Goal: Transaction & Acquisition: Purchase product/service

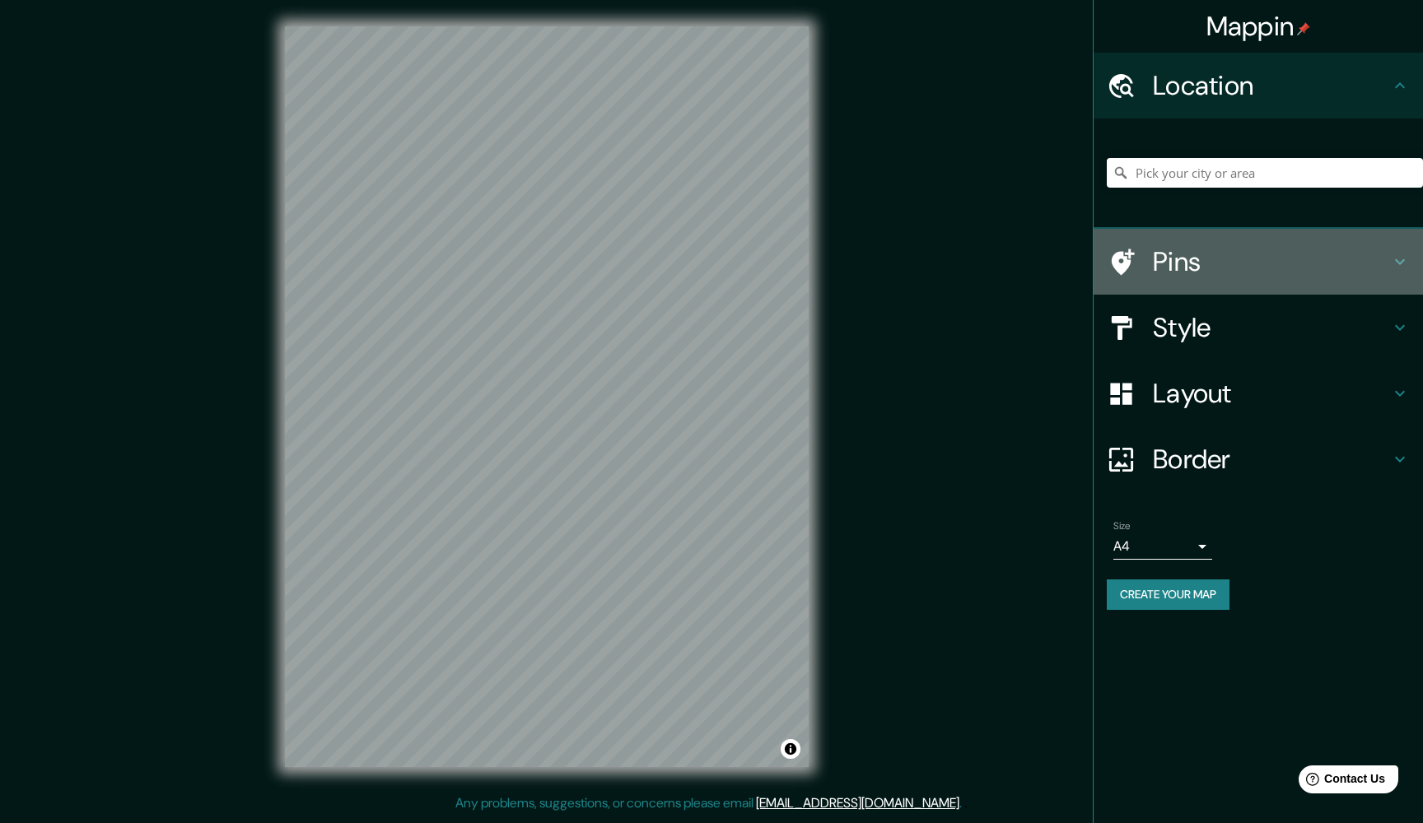
click at [1264, 263] on h4 "Pins" at bounding box center [1271, 261] width 237 height 33
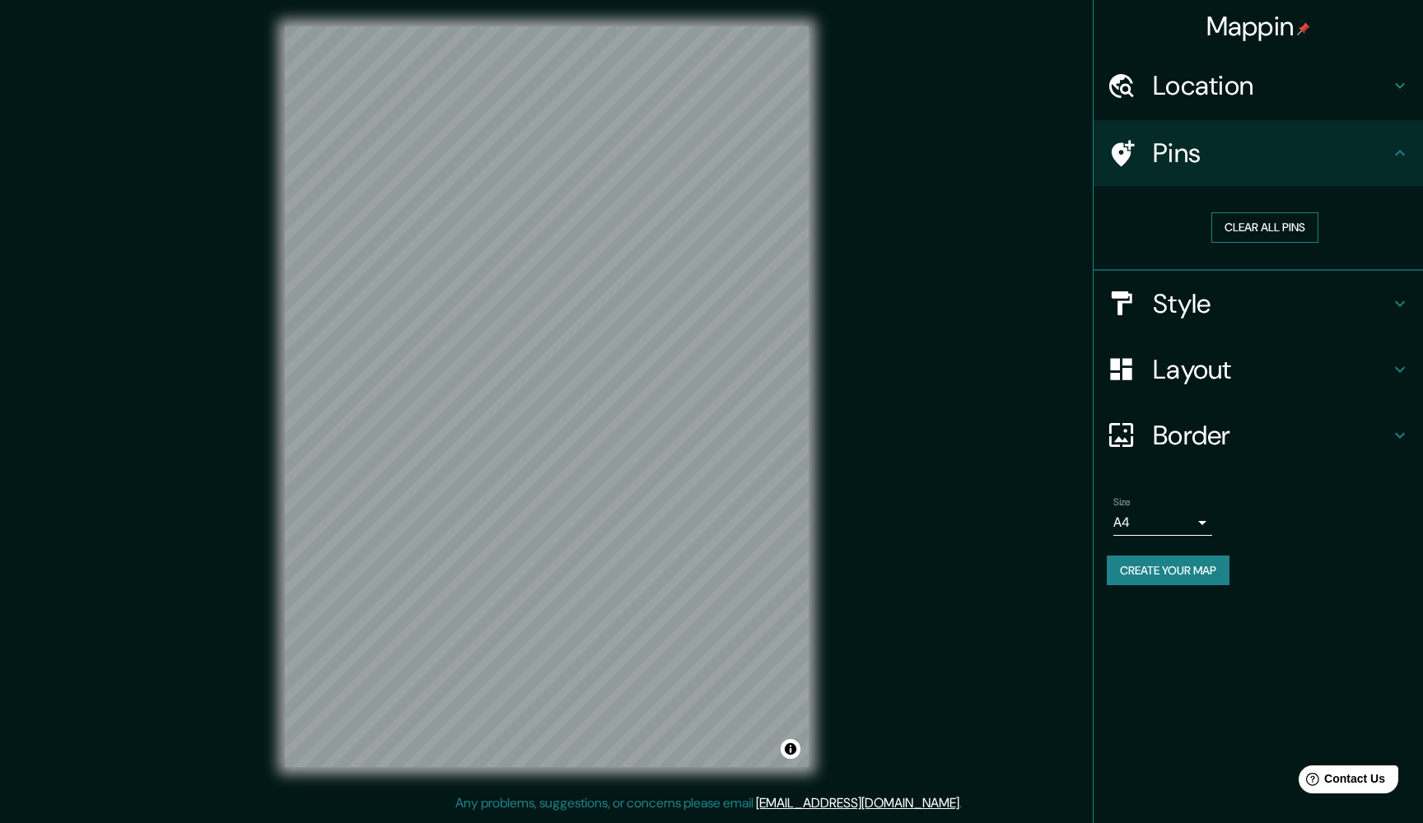
click at [1267, 237] on button "Clear all pins" at bounding box center [1264, 227] width 107 height 30
click at [1262, 221] on button "Clear all pins" at bounding box center [1264, 227] width 107 height 30
click at [1229, 231] on button "Clear all pins" at bounding box center [1264, 227] width 107 height 30
click at [1230, 221] on button "Clear all pins" at bounding box center [1264, 227] width 107 height 30
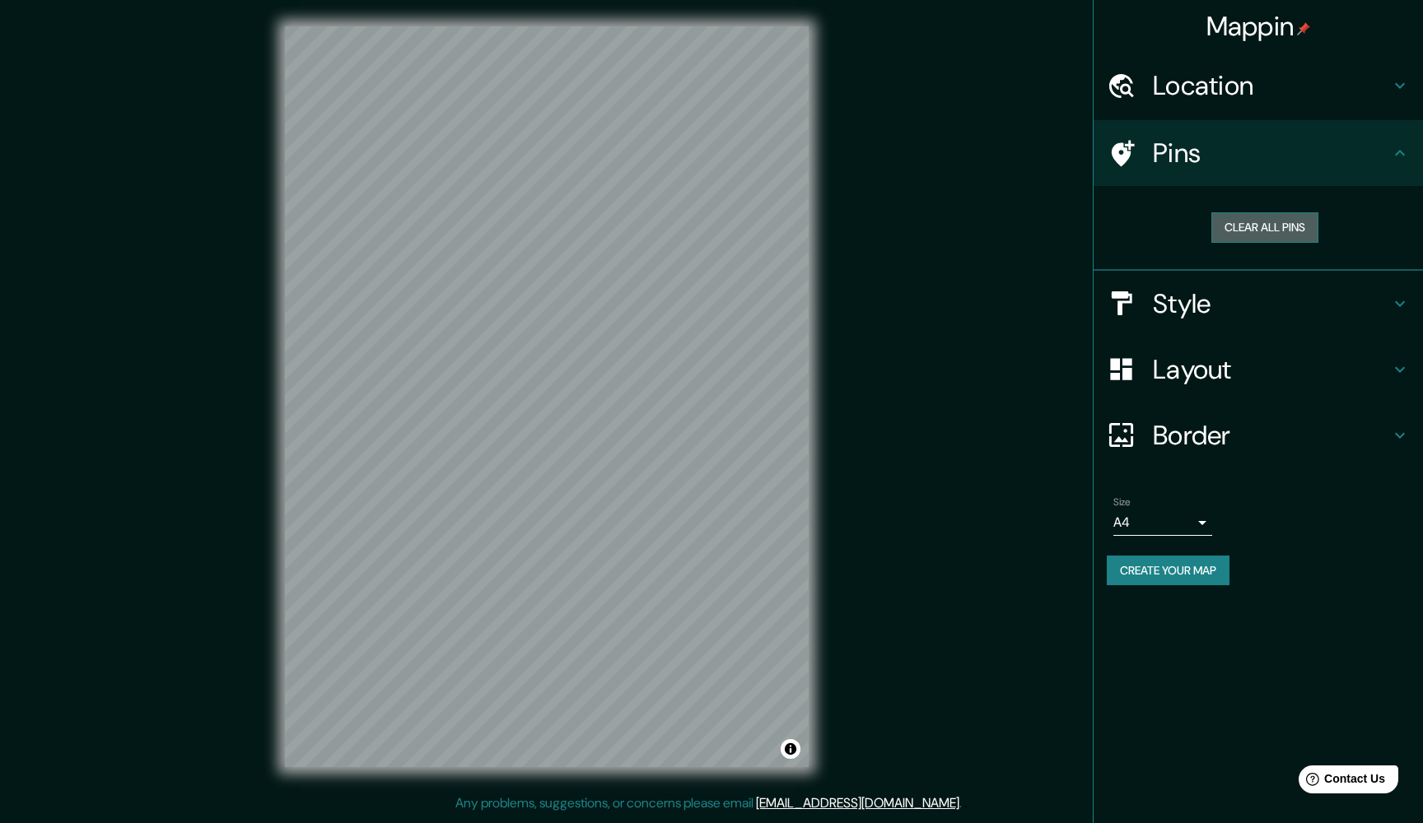
click at [1229, 219] on button "Clear all pins" at bounding box center [1264, 227] width 107 height 30
click at [1308, 226] on button "Clear all pins" at bounding box center [1264, 227] width 107 height 30
click at [1392, 143] on icon at bounding box center [1400, 153] width 20 height 20
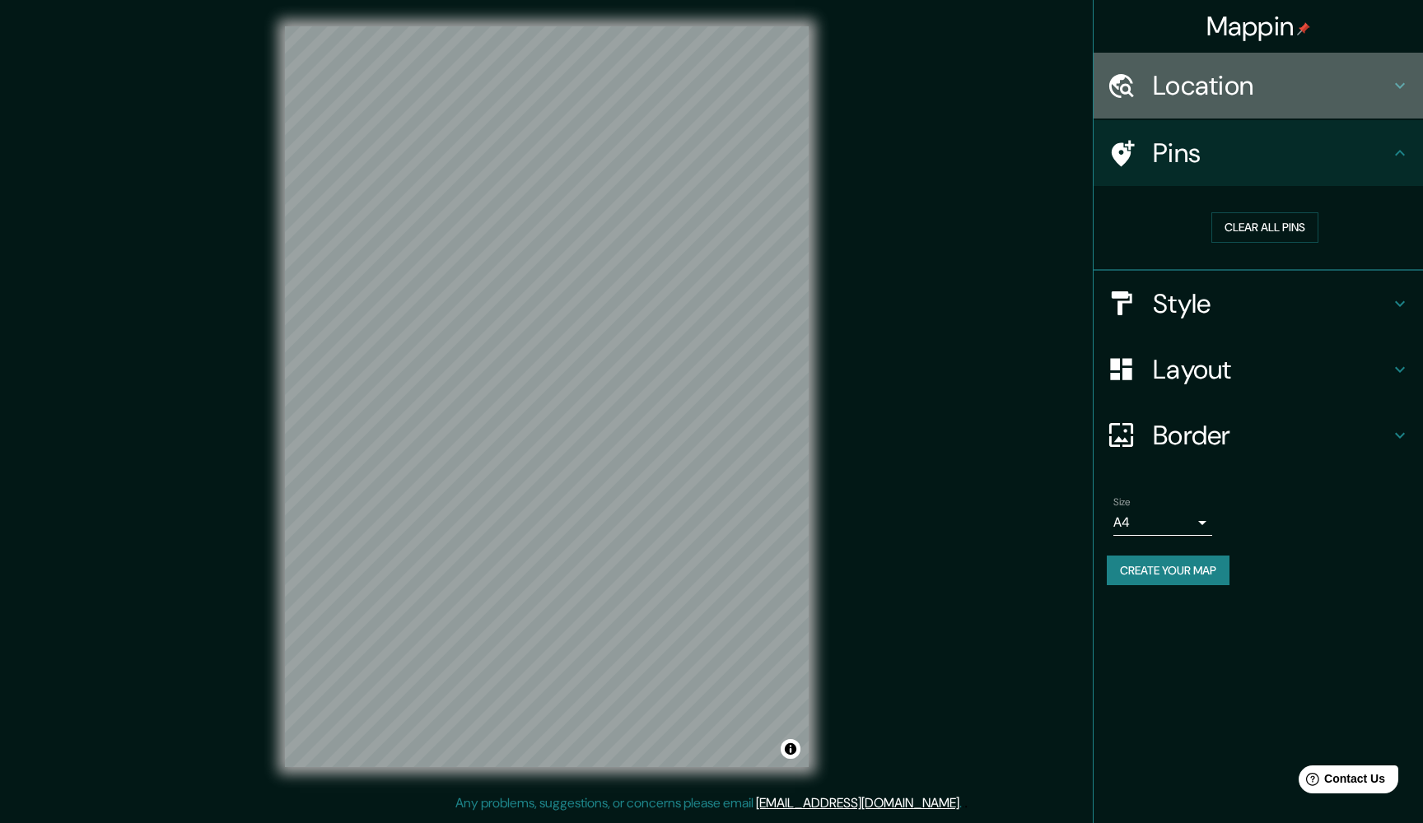
click at [1381, 93] on h4 "Location" at bounding box center [1271, 85] width 237 height 33
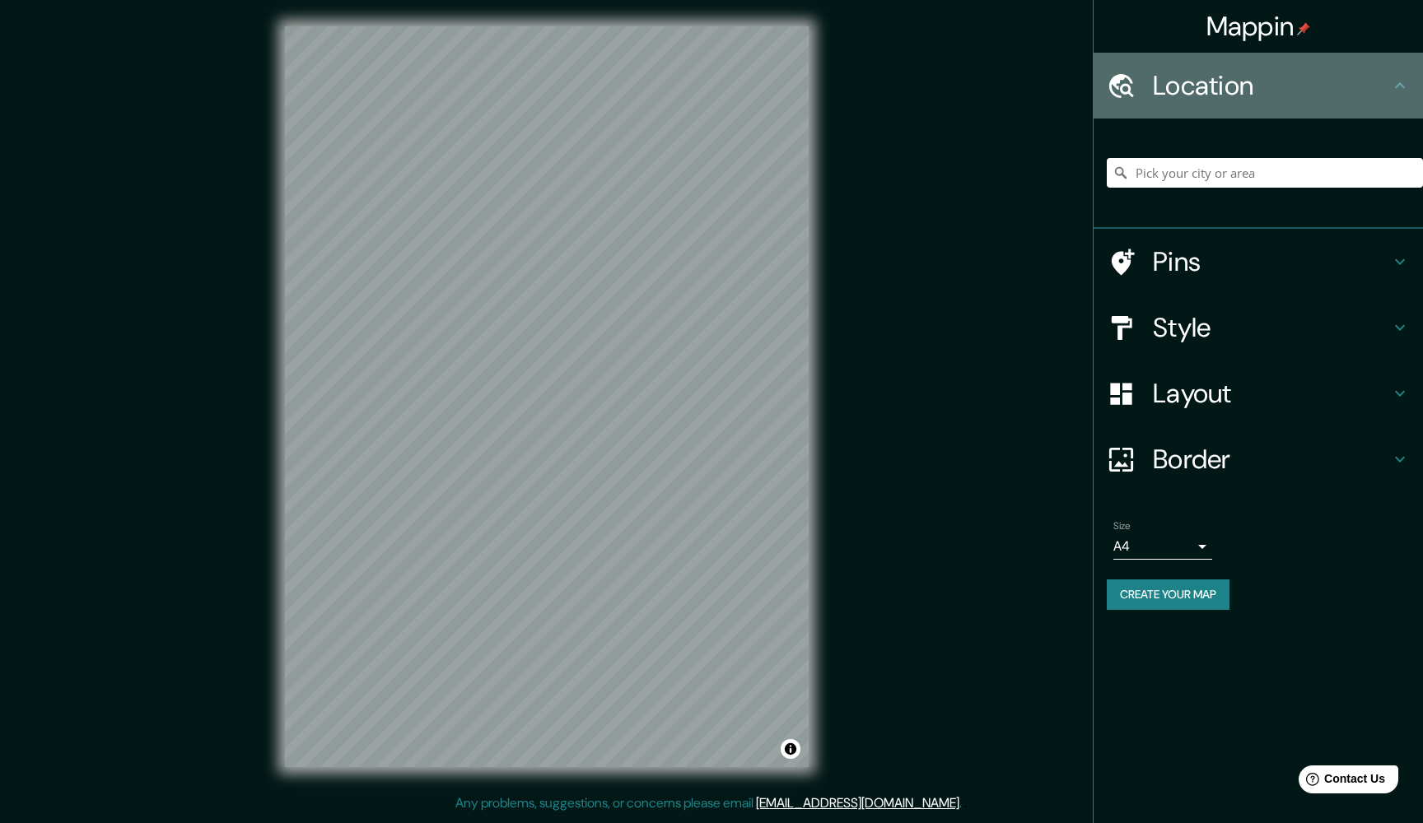
click at [1378, 93] on h4 "Location" at bounding box center [1271, 85] width 237 height 33
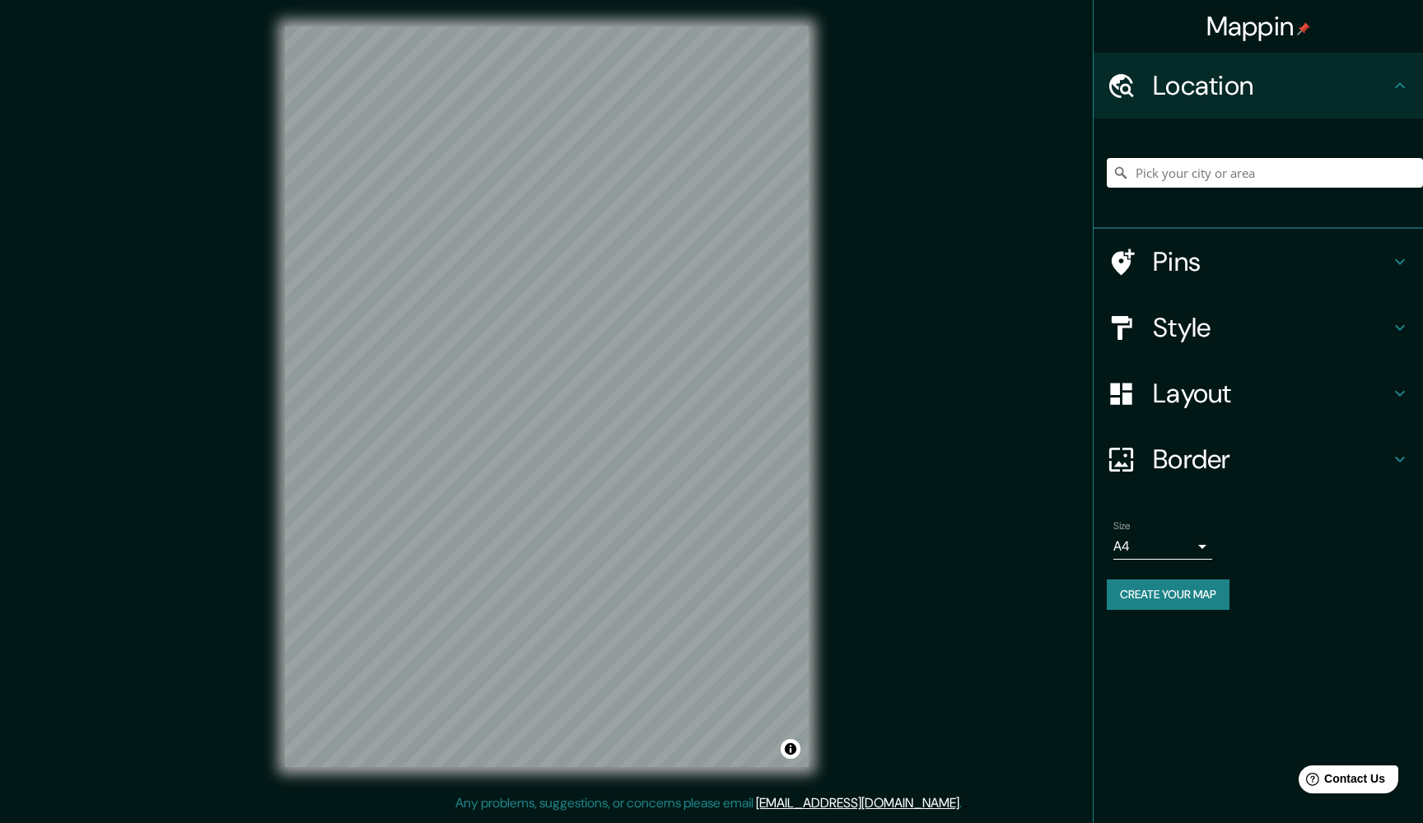
click at [1404, 80] on icon at bounding box center [1400, 86] width 20 height 20
click at [1406, 254] on icon at bounding box center [1400, 262] width 20 height 20
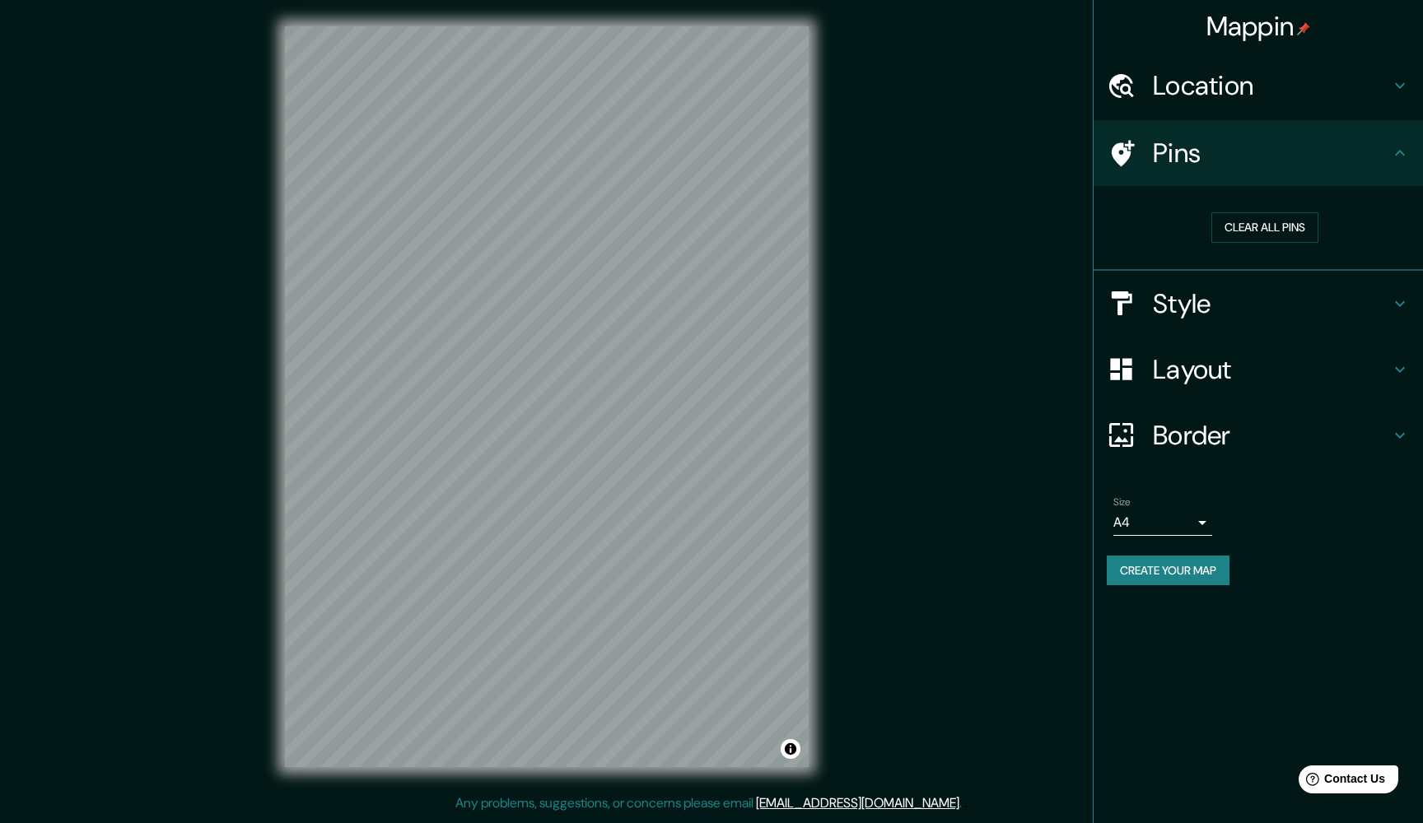
click at [1393, 312] on div "Style" at bounding box center [1258, 304] width 329 height 66
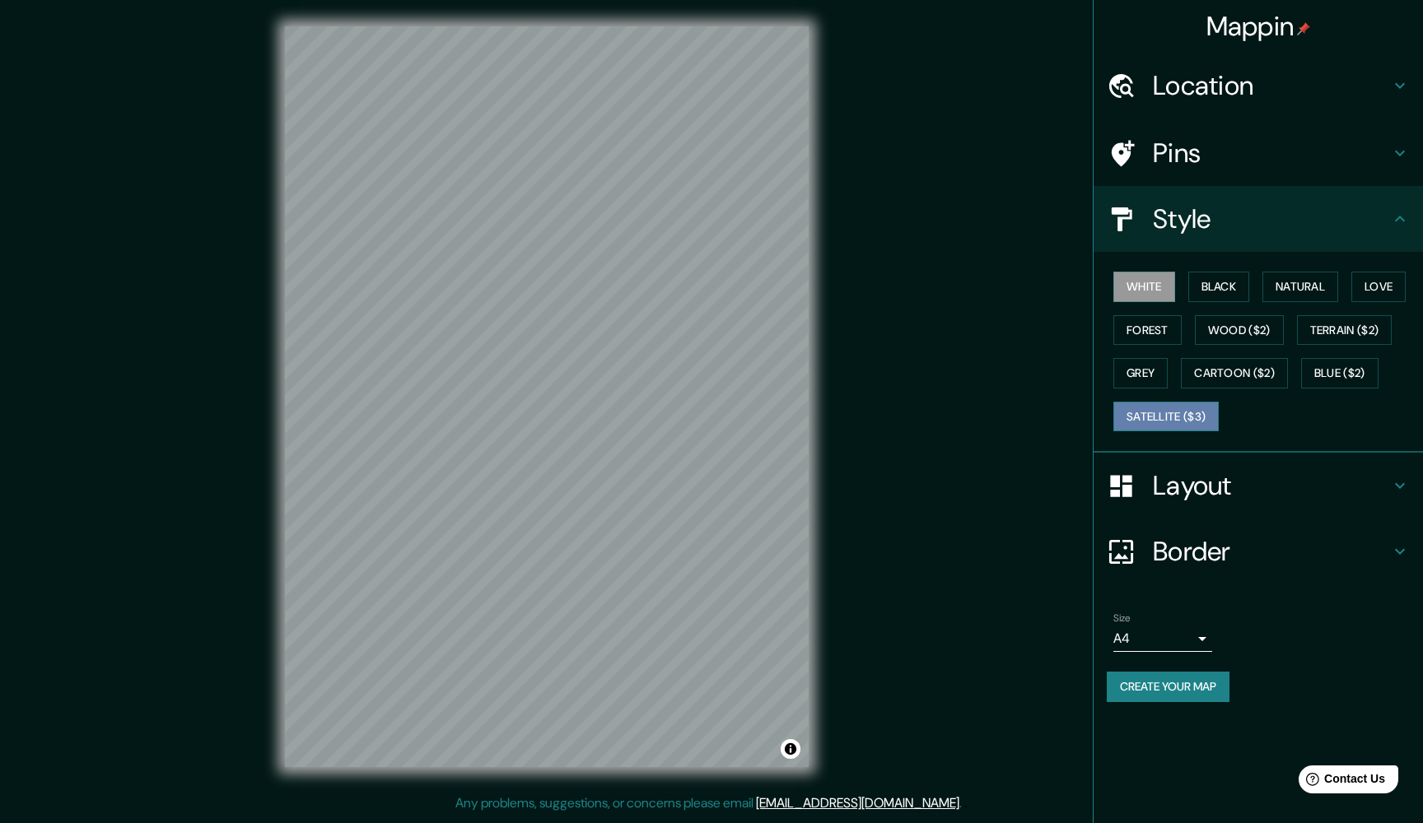
click at [1192, 405] on button "Satellite ($3)" at bounding box center [1165, 417] width 105 height 30
click at [1379, 372] on button "Blue ($2)" at bounding box center [1339, 373] width 77 height 30
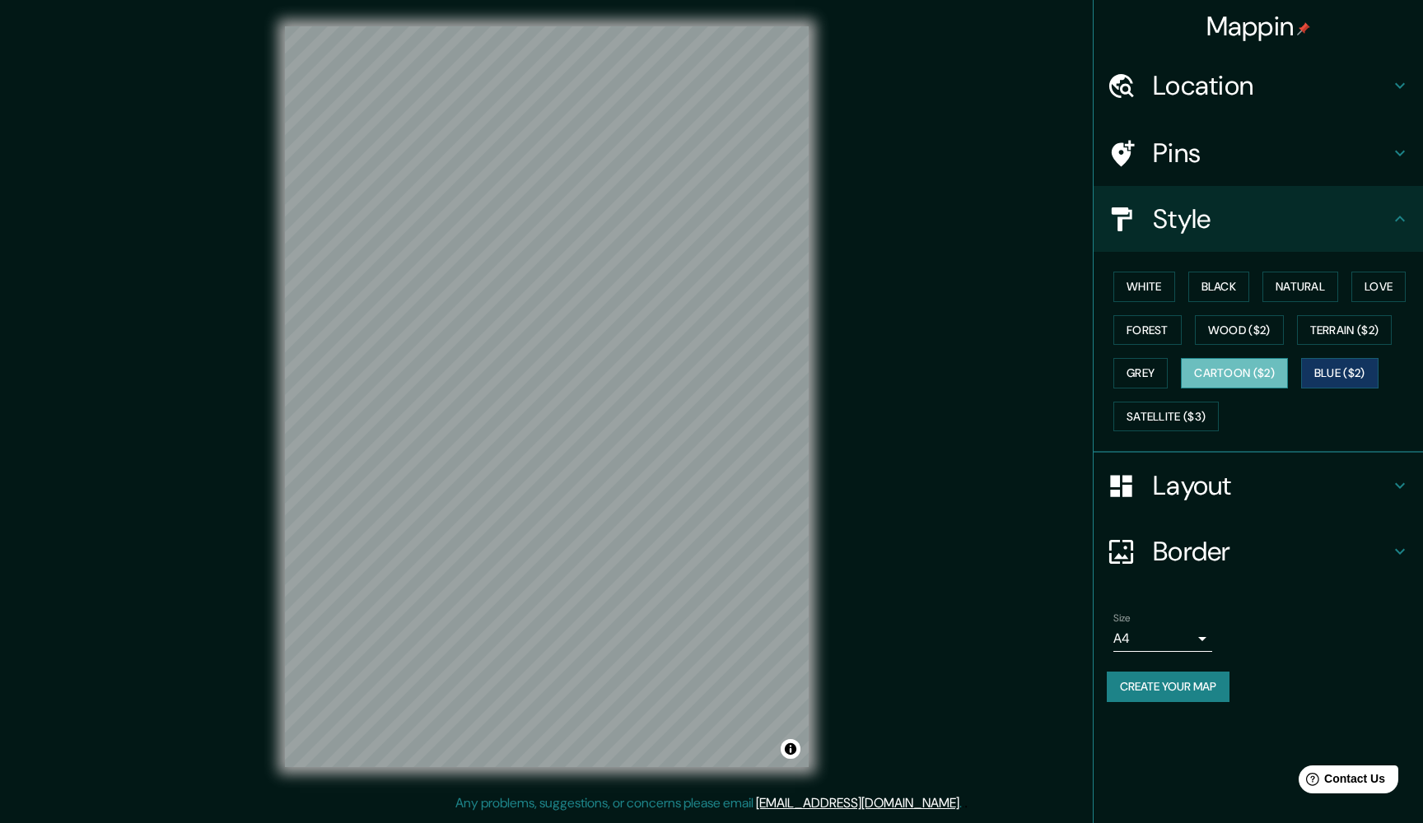
click at [1222, 371] on button "Cartoon ($2)" at bounding box center [1234, 373] width 107 height 30
click at [1140, 366] on button "Grey" at bounding box center [1140, 373] width 54 height 30
click at [1145, 345] on div "White Black Natural Love Forest Wood ($2) Terrain ($2) Grey Cartoon ($2) Blue (…" at bounding box center [1265, 351] width 316 height 173
click at [1230, 279] on button "Black" at bounding box center [1219, 287] width 62 height 30
click at [1302, 279] on button "Natural" at bounding box center [1300, 287] width 76 height 30
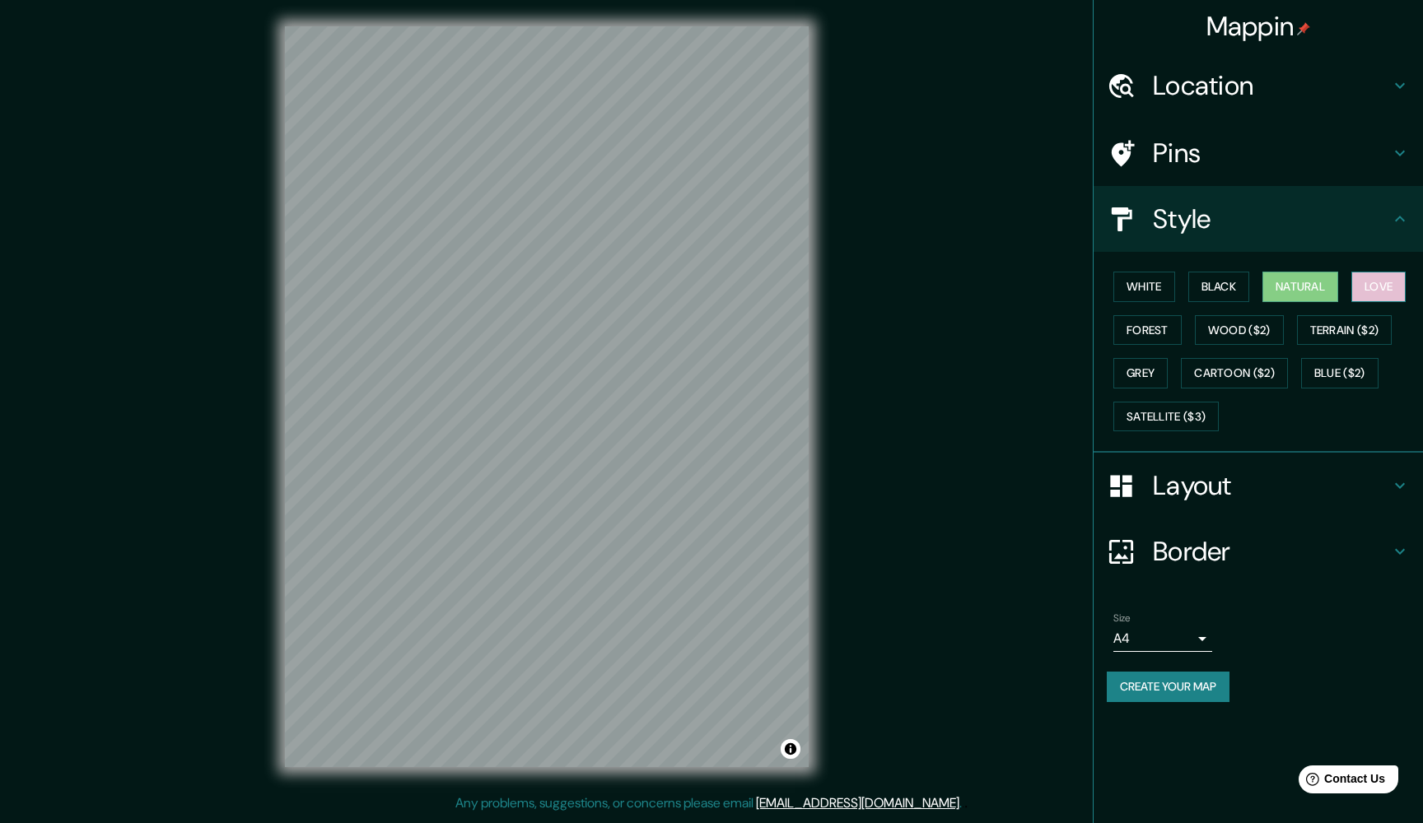
click at [1377, 278] on button "Love" at bounding box center [1378, 287] width 54 height 30
click at [1144, 369] on button "Grey" at bounding box center [1140, 373] width 54 height 30
click at [1290, 460] on div "Layout" at bounding box center [1258, 486] width 329 height 66
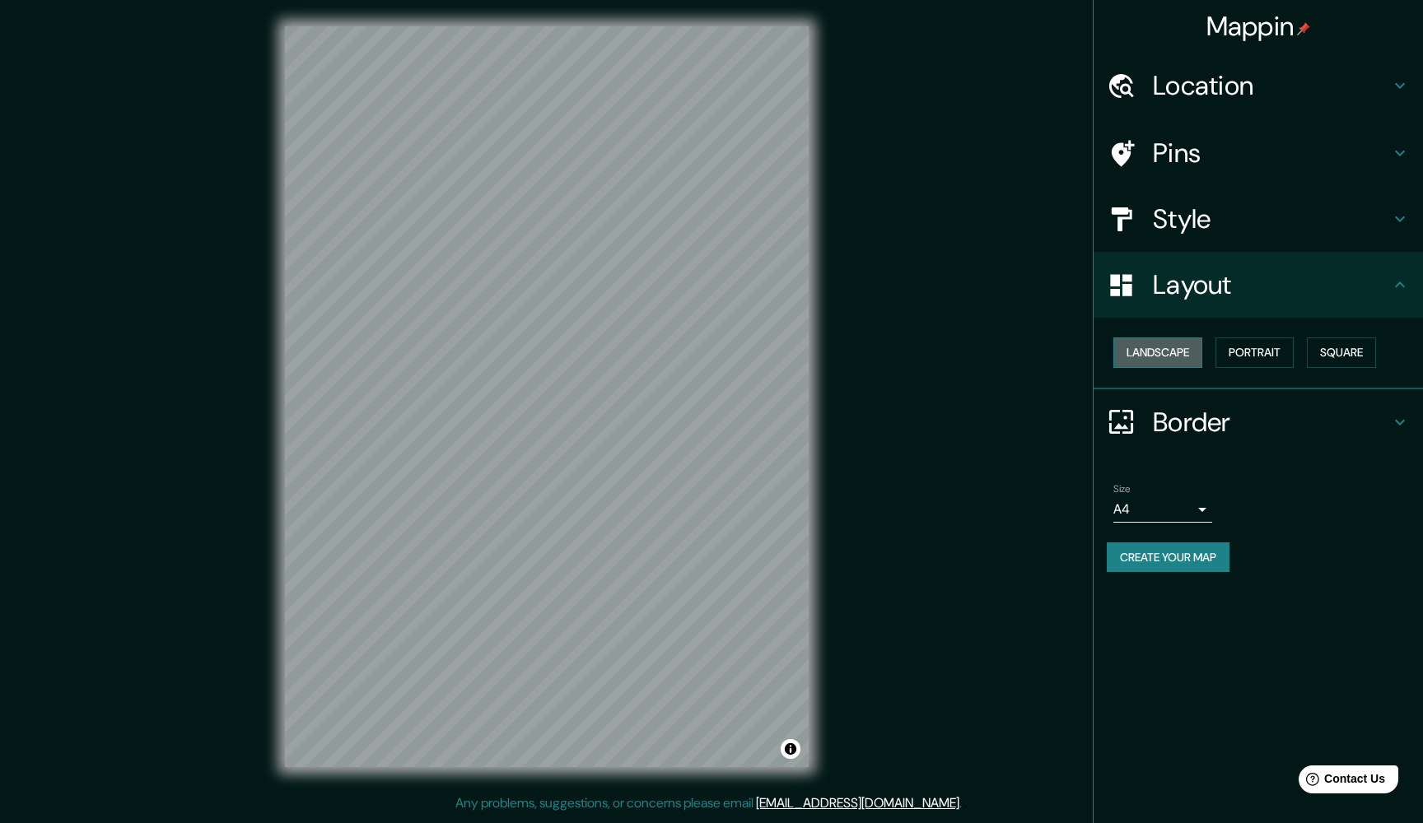
click at [1175, 346] on button "Landscape" at bounding box center [1157, 353] width 89 height 30
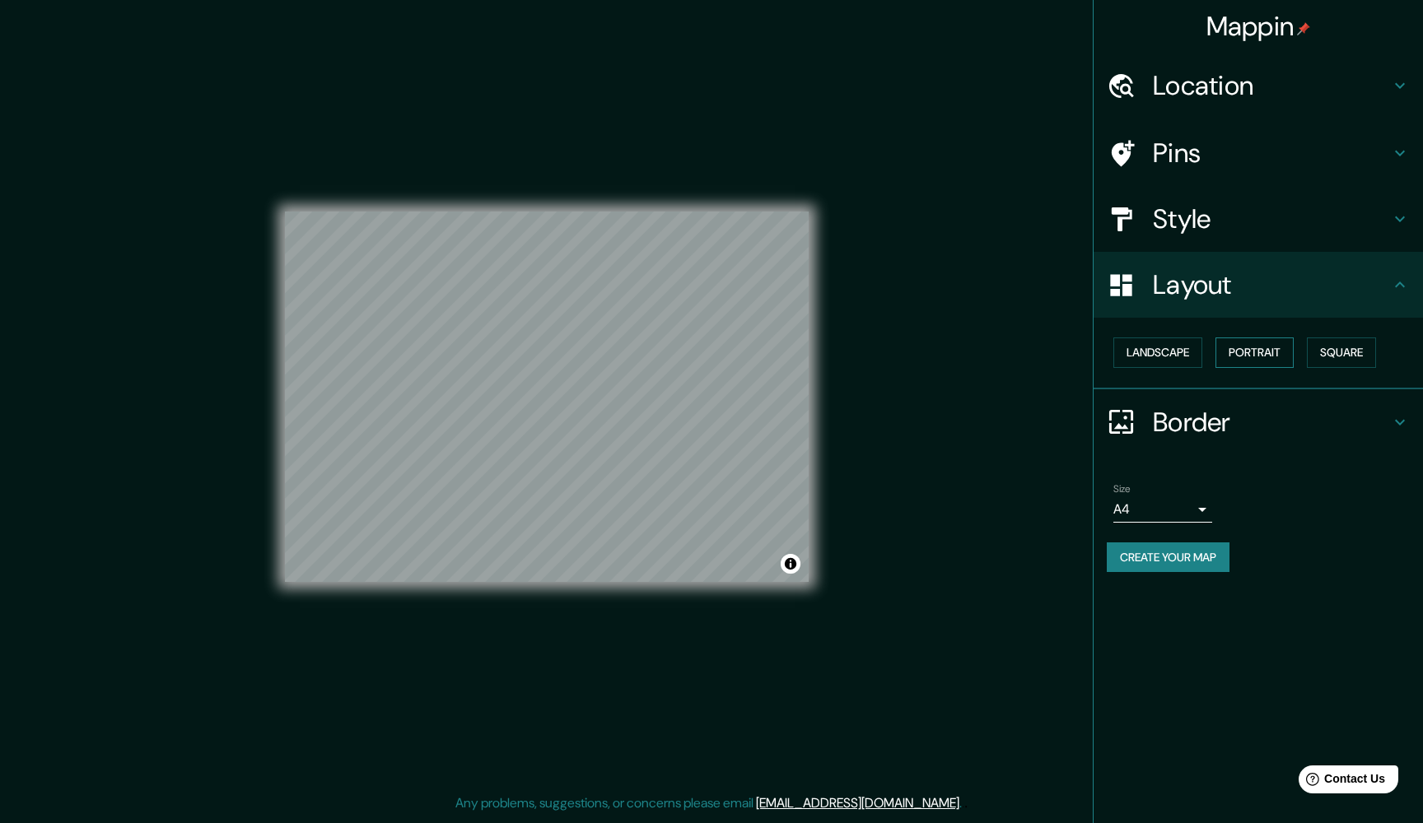
click at [1253, 348] on button "Portrait" at bounding box center [1254, 353] width 78 height 30
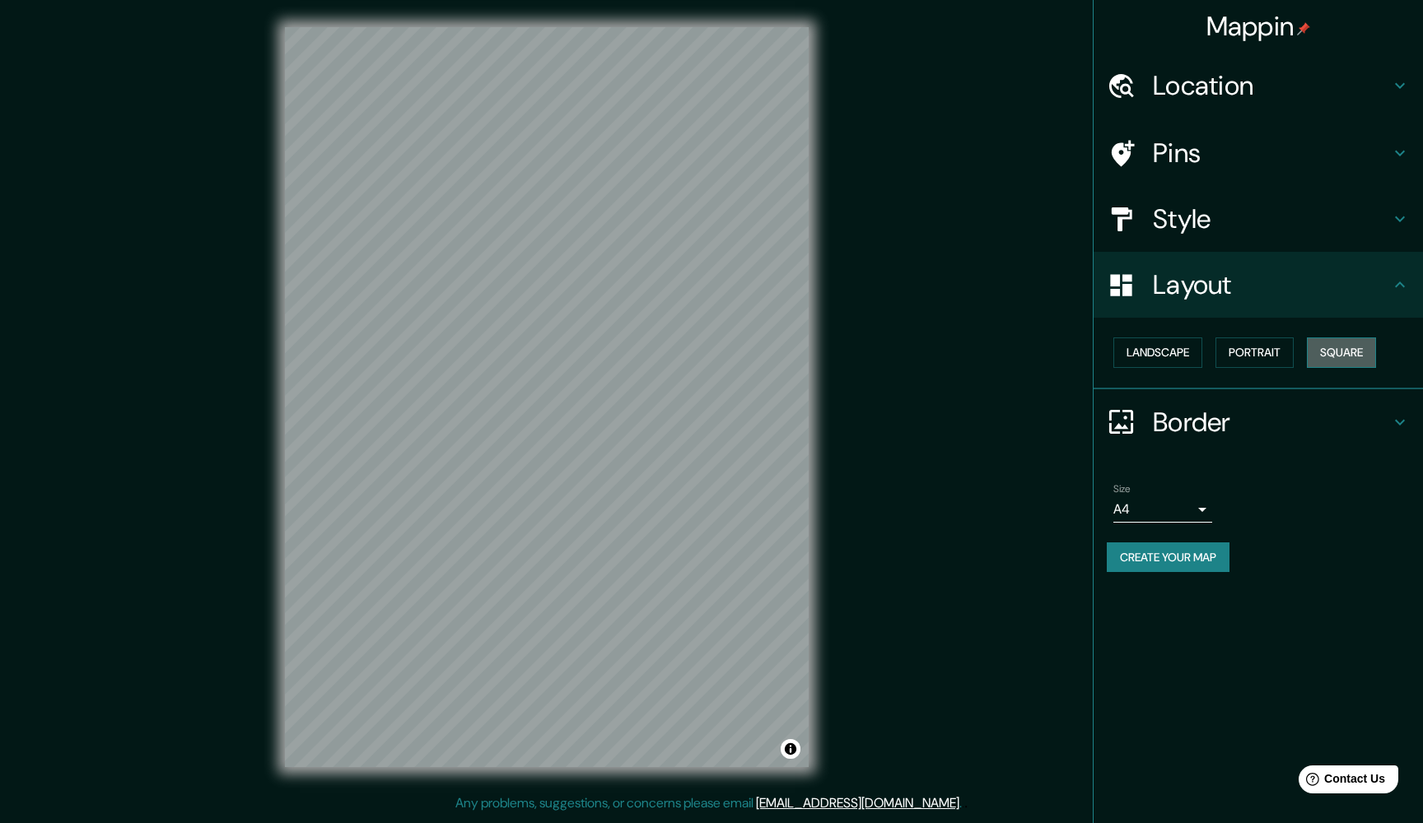
click at [1327, 347] on button "Square" at bounding box center [1341, 353] width 69 height 30
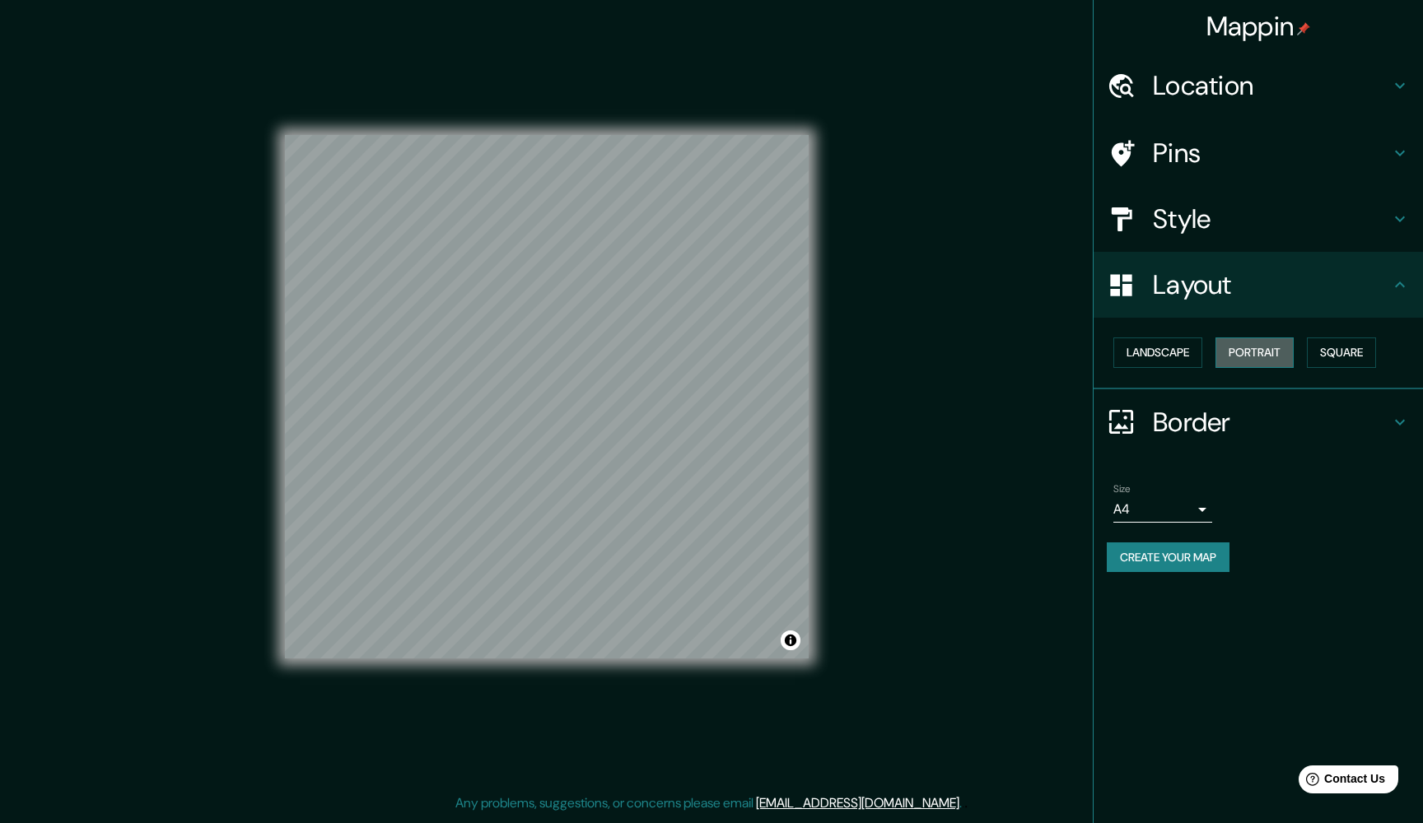
click at [1234, 356] on button "Portrait" at bounding box center [1254, 353] width 78 height 30
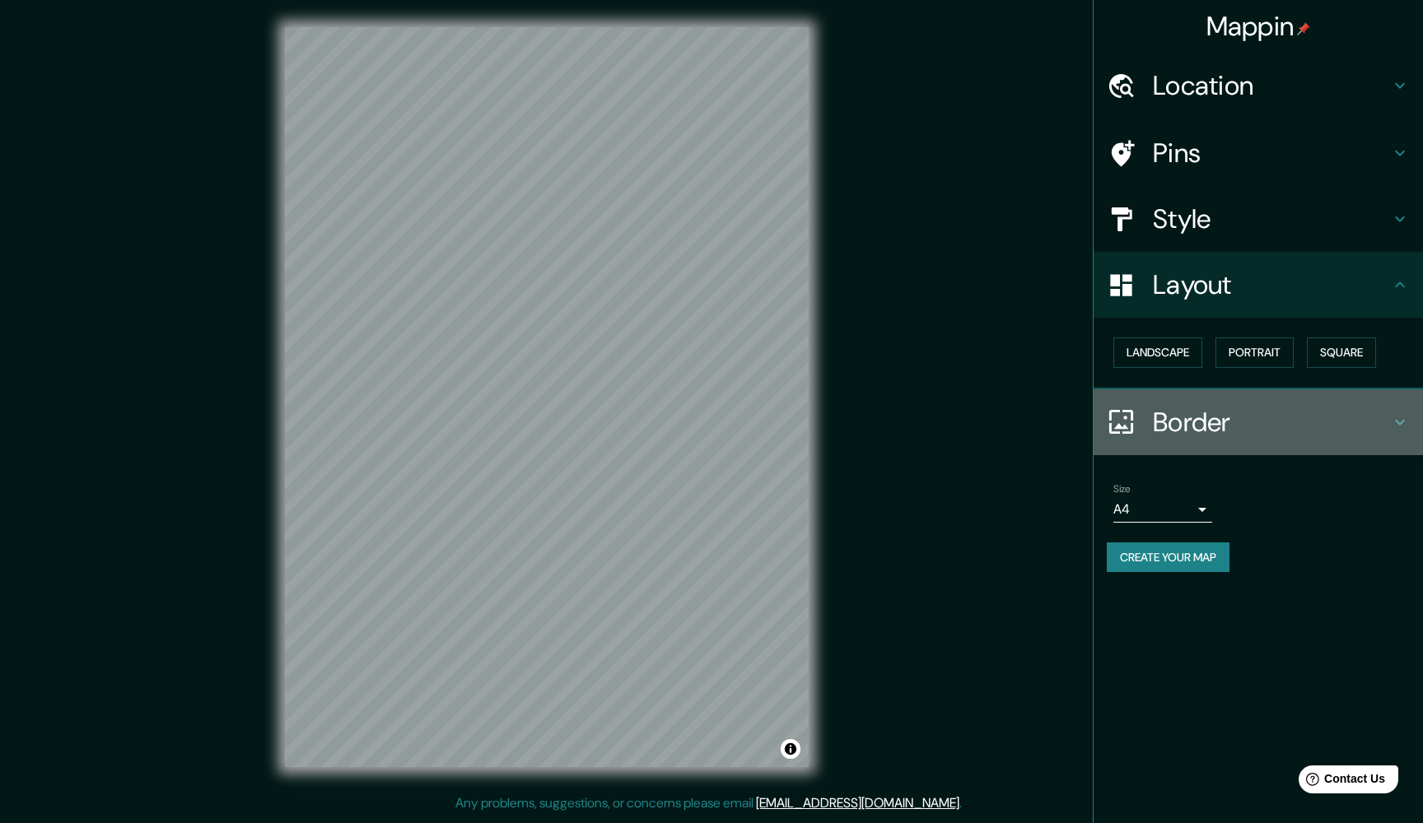
click at [1190, 413] on h4 "Border" at bounding box center [1271, 422] width 237 height 33
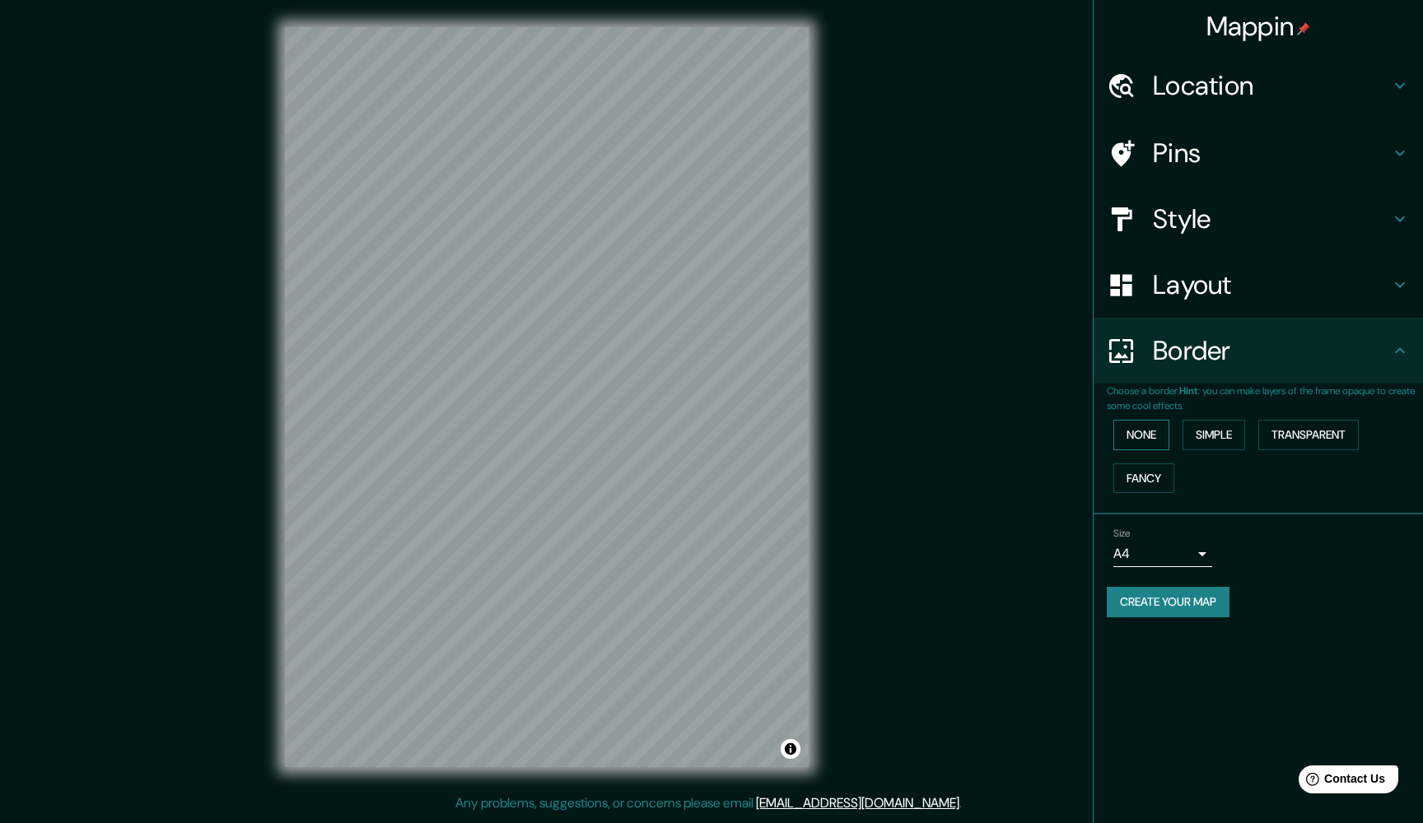
click at [1150, 420] on button "None" at bounding box center [1141, 435] width 56 height 30
click at [1220, 424] on button "Simple" at bounding box center [1214, 435] width 63 height 30
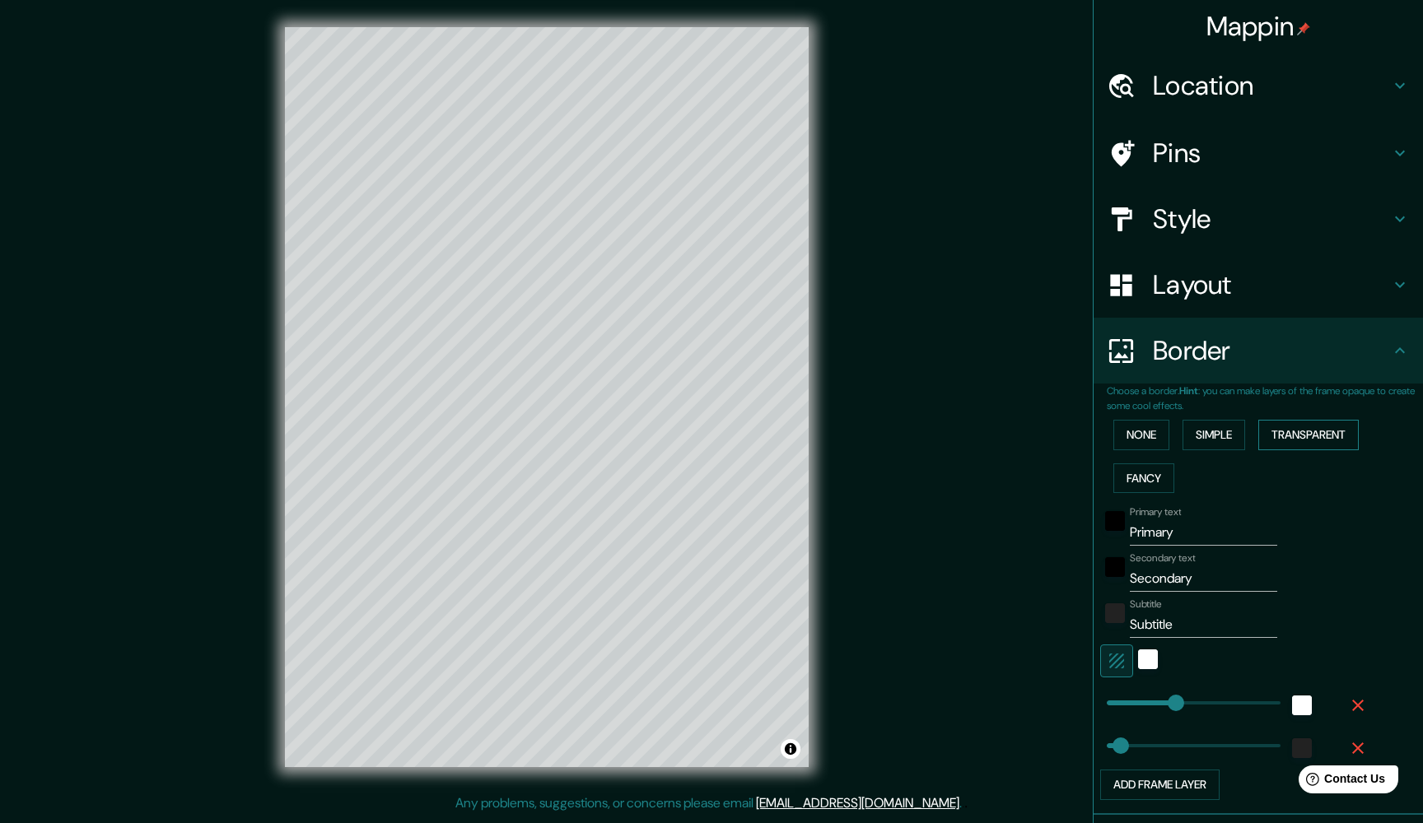
click at [1307, 423] on button "Transparent" at bounding box center [1308, 435] width 100 height 30
drag, startPoint x: 1185, startPoint y: 528, endPoint x: 1069, endPoint y: 490, distance: 122.1
click at [1069, 490] on div "Mappin Location Pins Style Layout Border Choose a border. Hint : you can make l…" at bounding box center [711, 410] width 1423 height 820
type input "t"
type input "305"
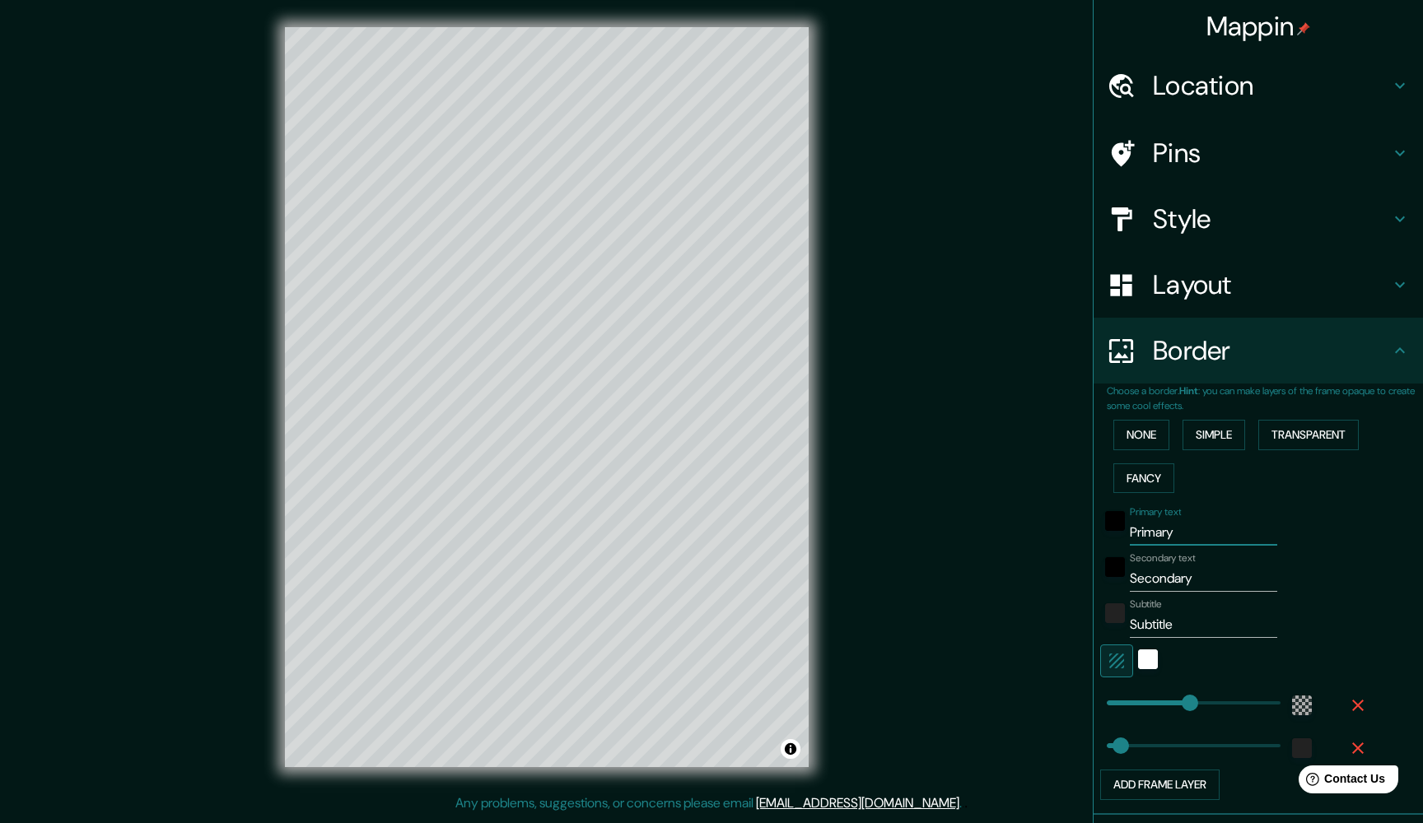
type input "51"
type input "te"
type input "305"
type input "51"
type input "ter"
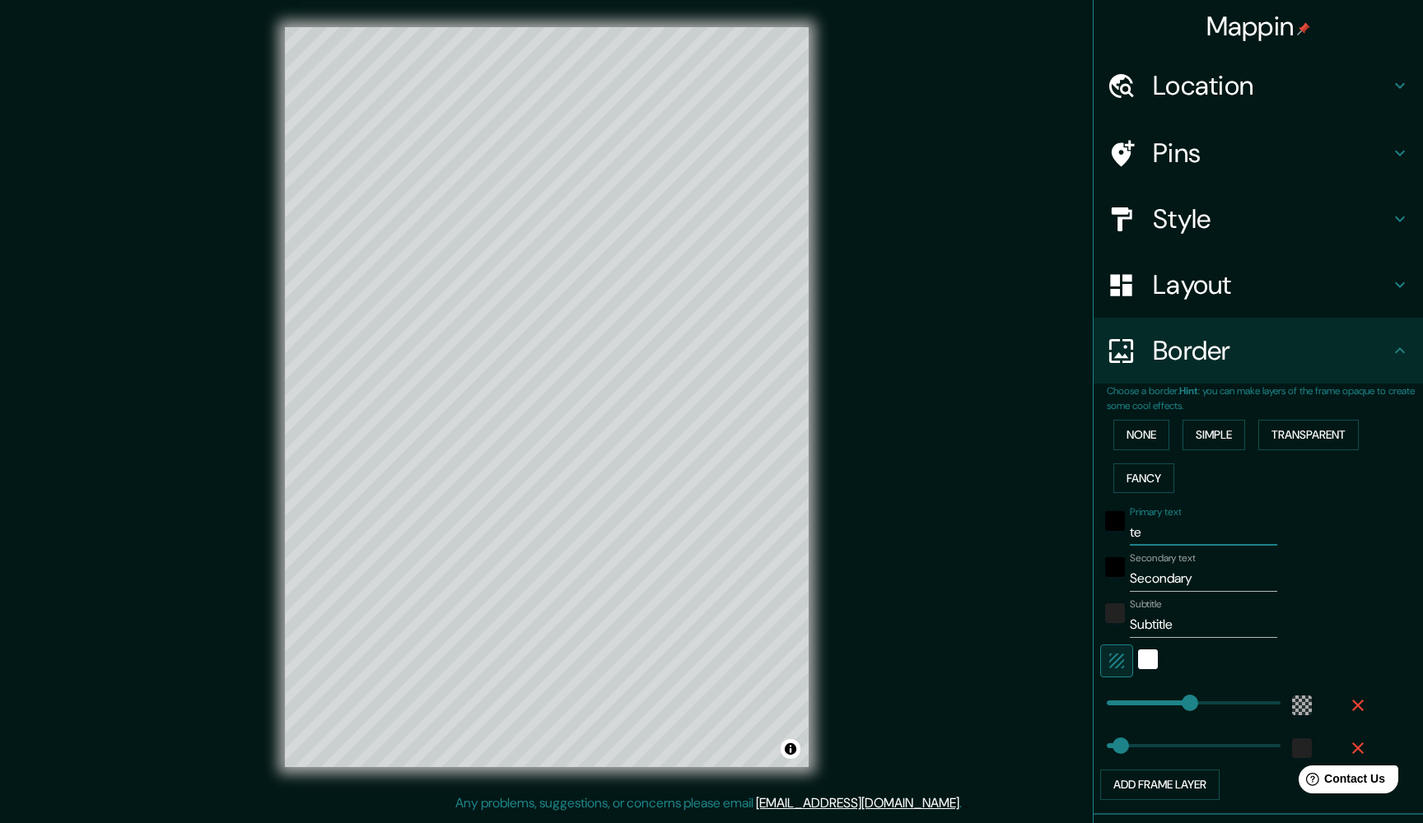
type input "305"
type input "51"
type input "terr"
type input "305"
type input "51"
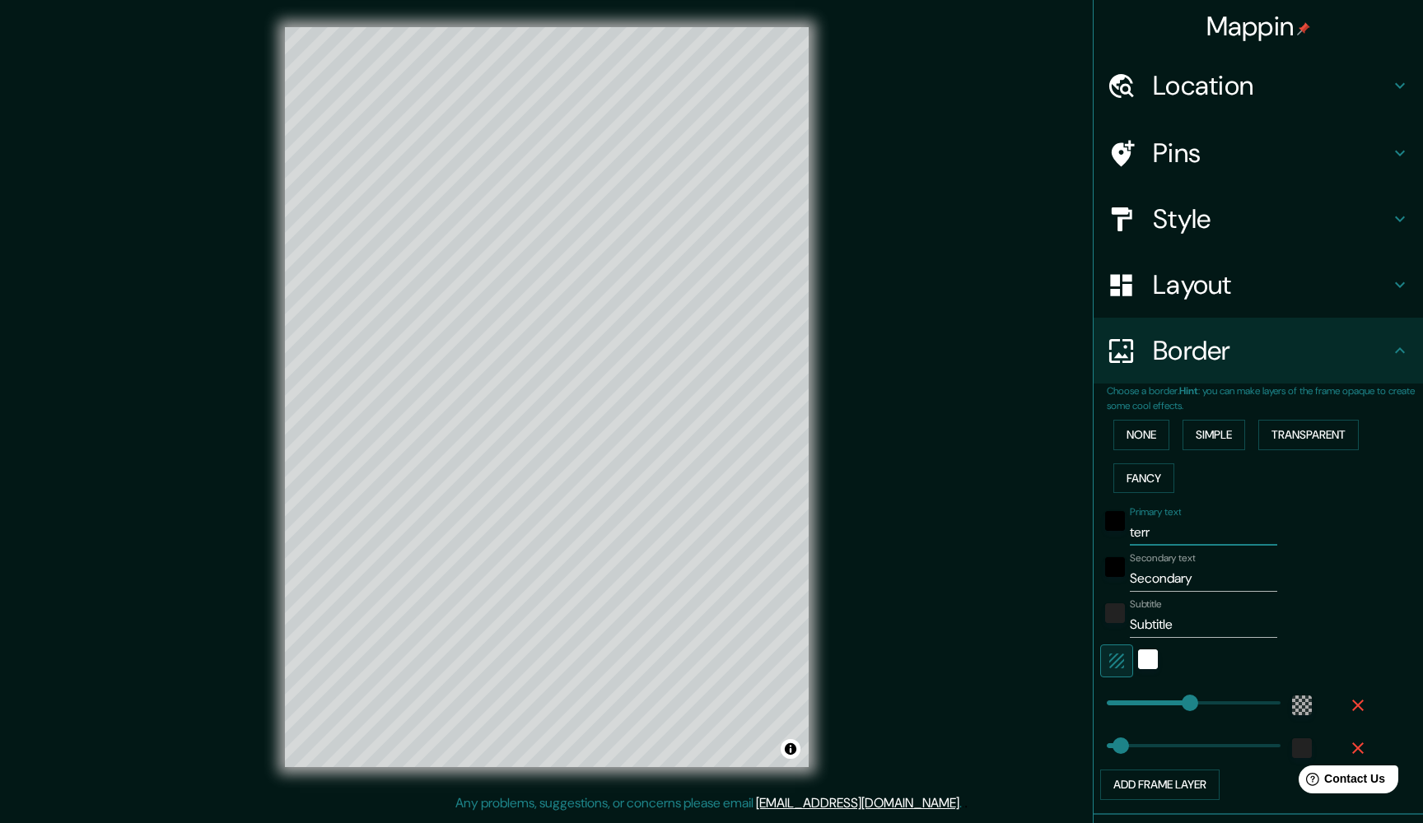
type input "terre"
type input "305"
type input "51"
type input "terren"
type input "305"
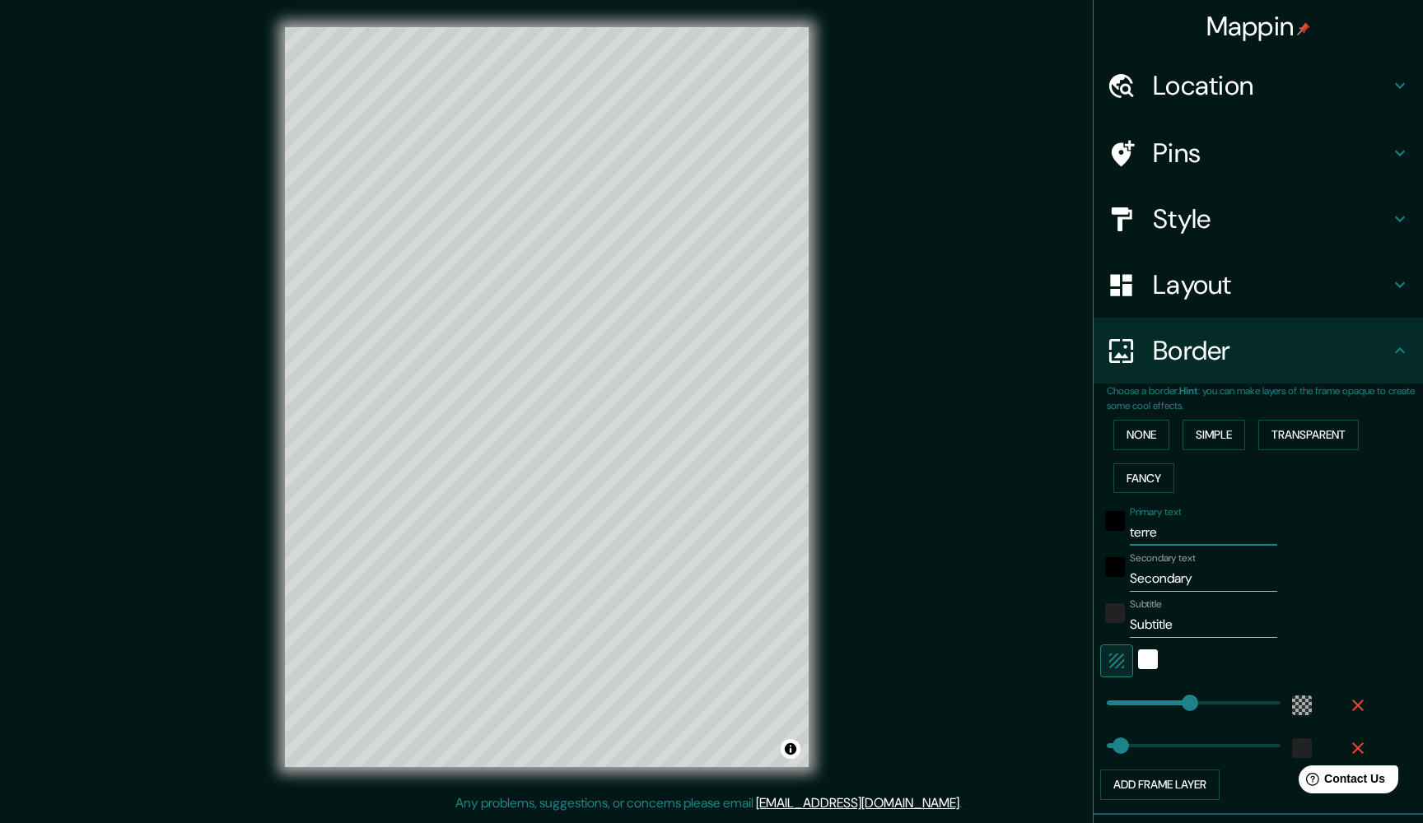
type input "51"
type input "terreno"
type input "305"
type input "51"
type input "terreno"
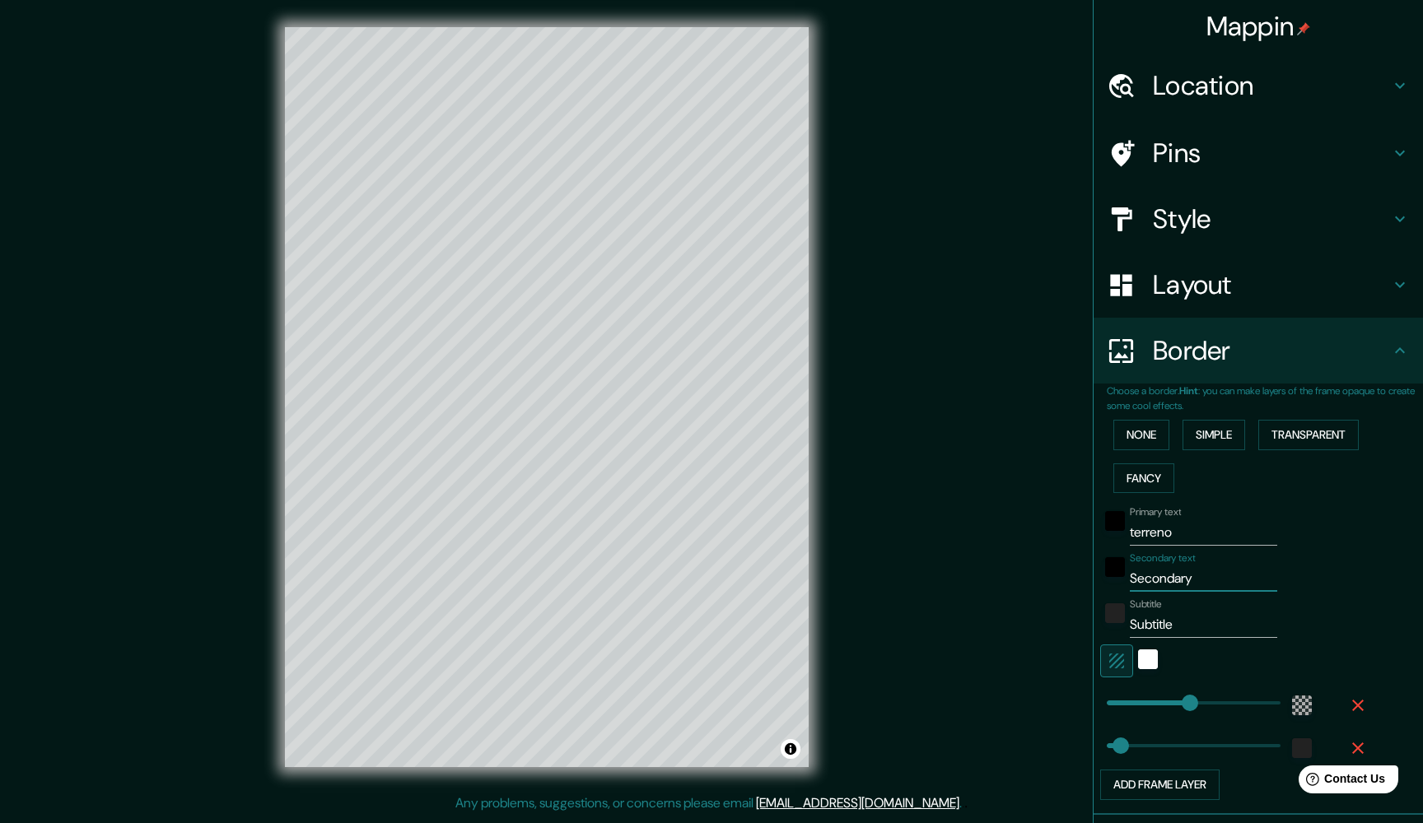
drag, startPoint x: 1187, startPoint y: 577, endPoint x: 1052, endPoint y: 571, distance: 134.4
click at [1052, 571] on div "Mappin Location Pins Style Layout Border Choose a border. Hint : you can make l…" at bounding box center [711, 410] width 1423 height 820
type input "2"
type input "305"
type input "51"
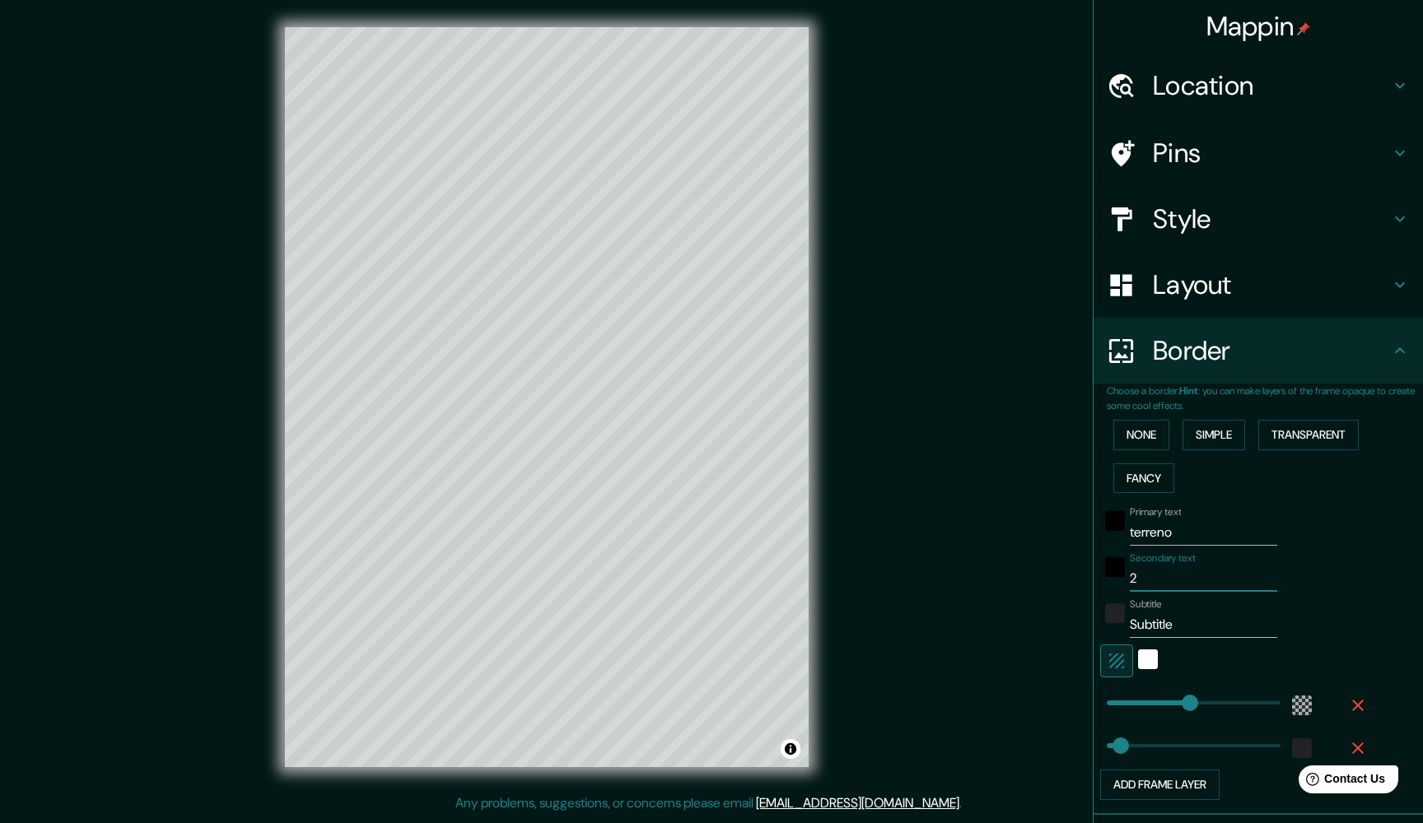
type input "25"
type input "305"
type input "51"
type input "250"
type input "305"
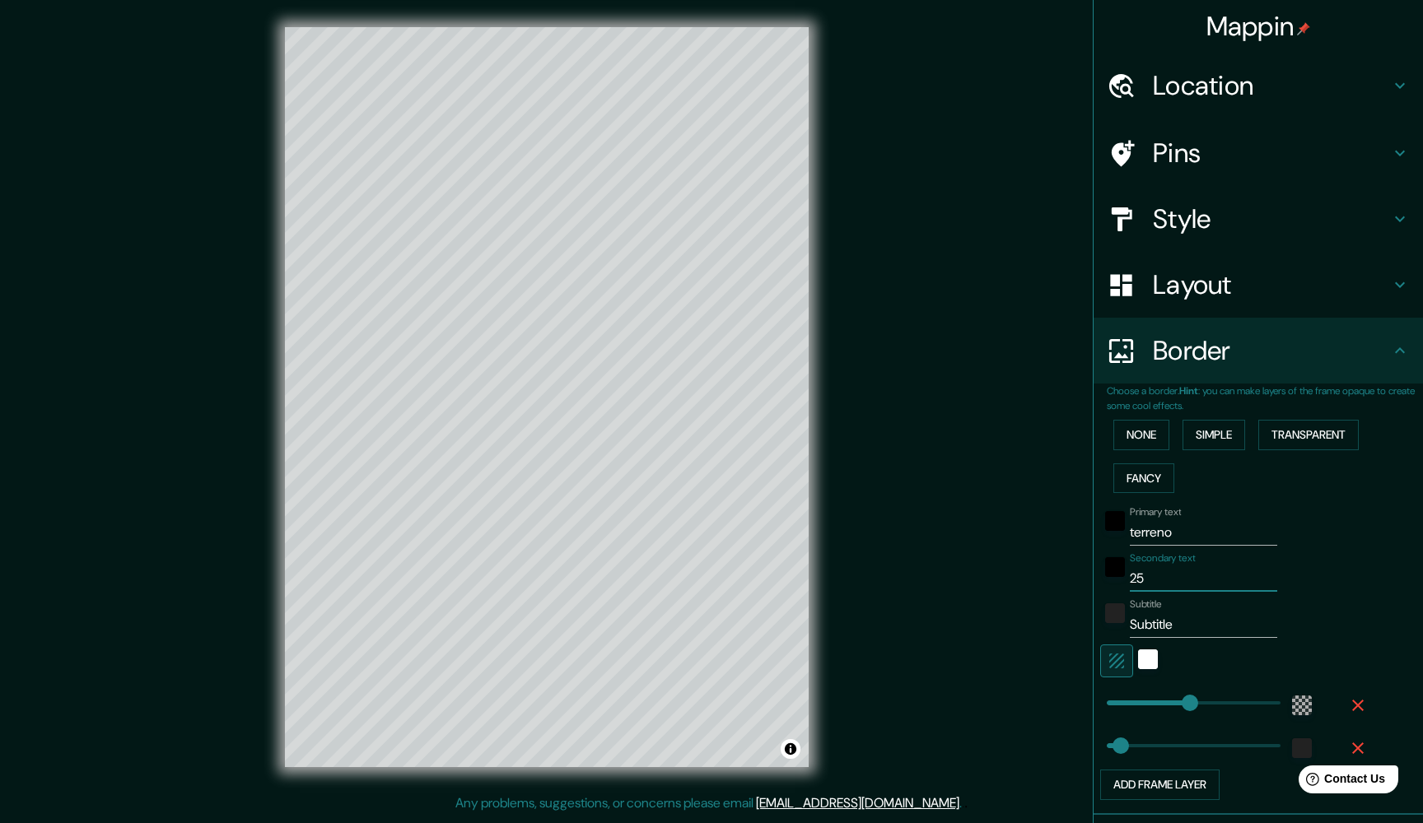
type input "51"
type input "2500"
type input "305"
type input "51"
type input "2500"
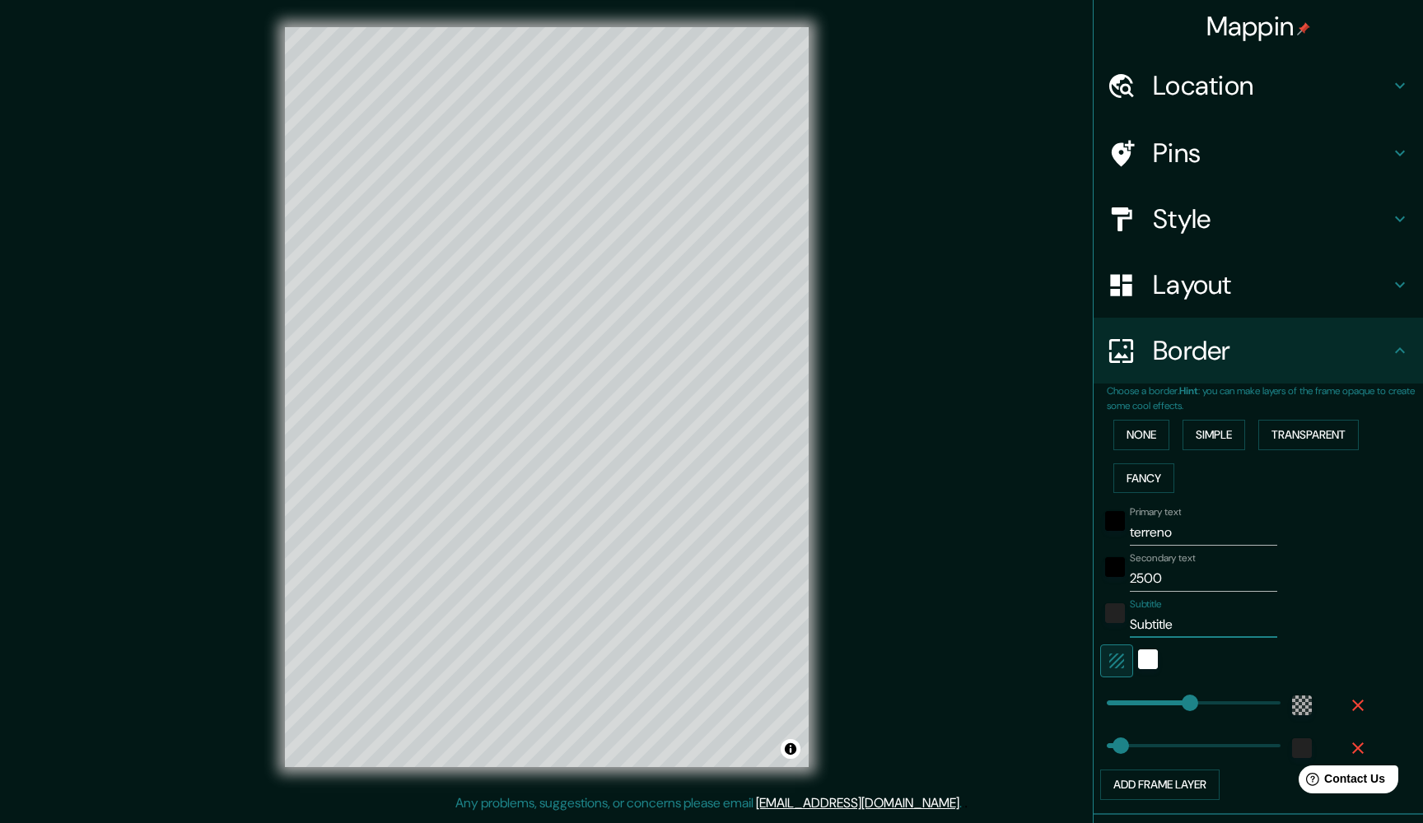
drag, startPoint x: 1176, startPoint y: 613, endPoint x: 1036, endPoint y: 601, distance: 140.5
click at [1037, 602] on div "Mappin Location Pins Style Layout Border Choose a border. Hint : you can make l…" at bounding box center [711, 410] width 1423 height 820
type input "m"
type input "305"
type input "51"
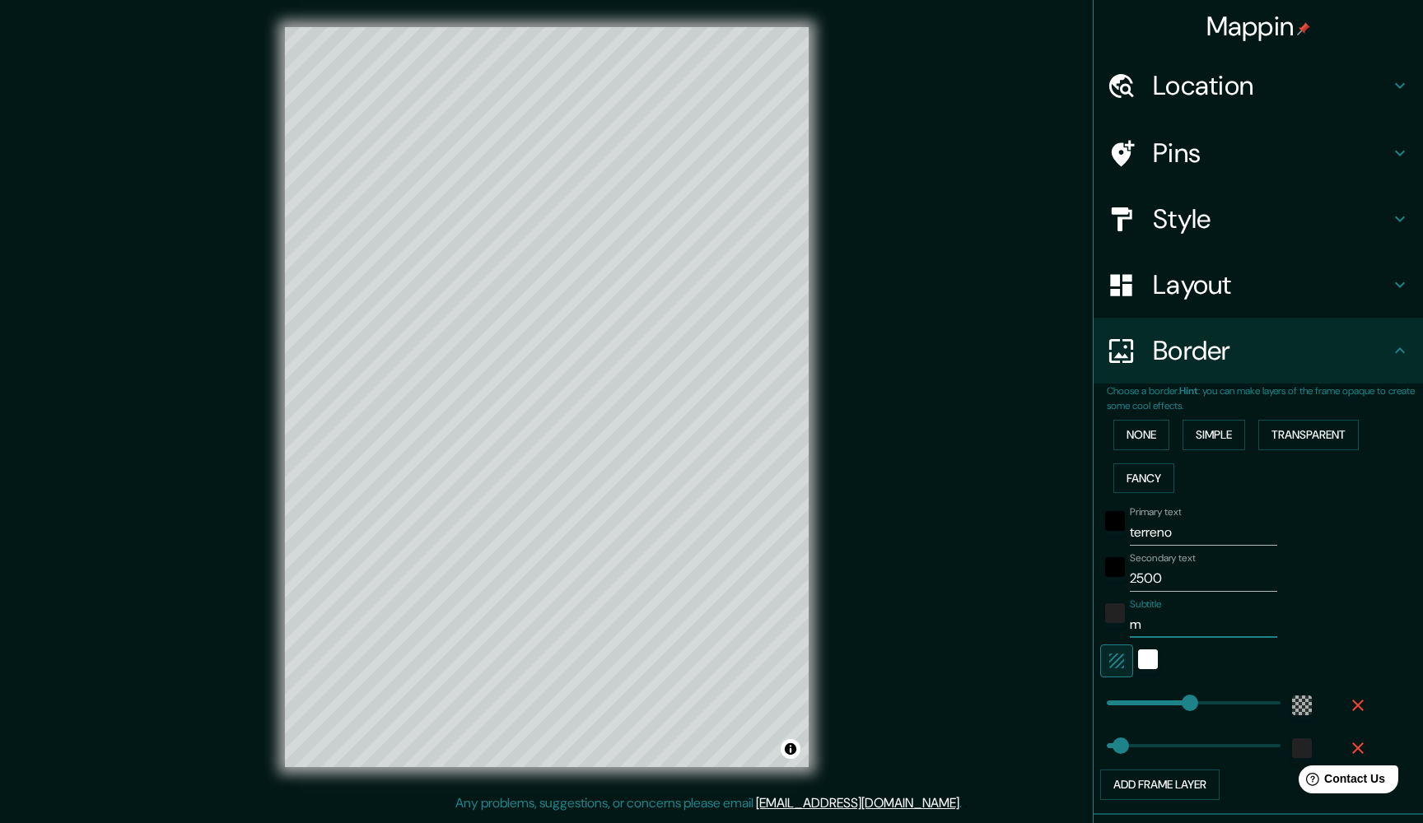
type input "mt"
type input "305"
type input "51"
type input "mts"
type input "305"
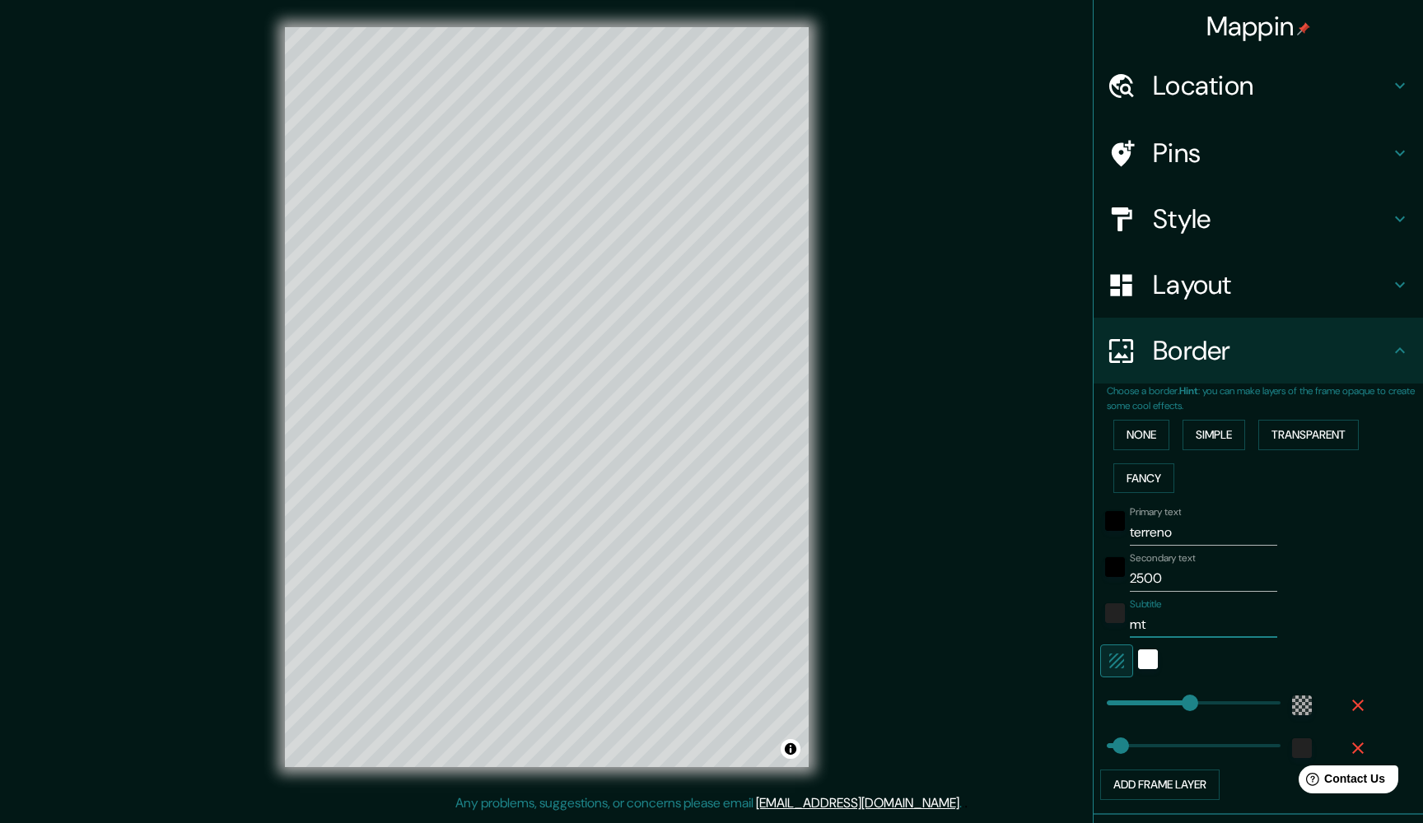
type input "51"
type input "mts2"
type input "305"
type input "51"
